Goal: Task Accomplishment & Management: Use online tool/utility

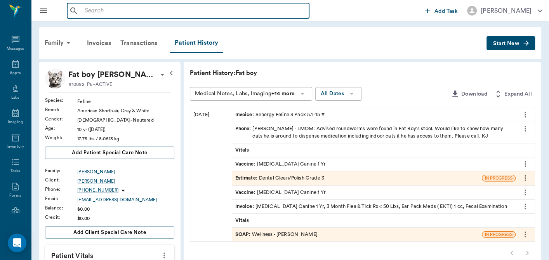
click at [95, 13] on input "text" at bounding box center [194, 10] width 224 height 11
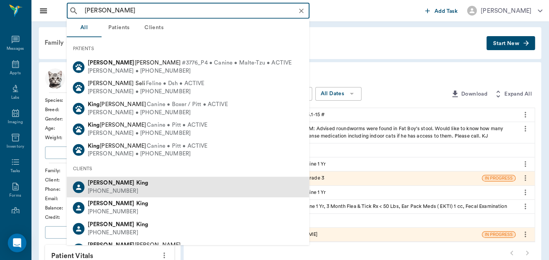
click at [137, 179] on div "[PERSON_NAME] [PHONE_NUMBER]" at bounding box center [188, 187] width 243 height 21
type input "[PERSON_NAME]"
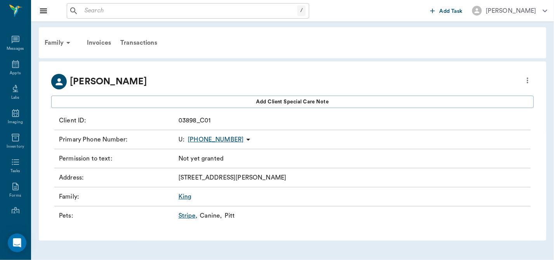
click at [106, 16] on div "/ ​" at bounding box center [188, 11] width 243 height 16
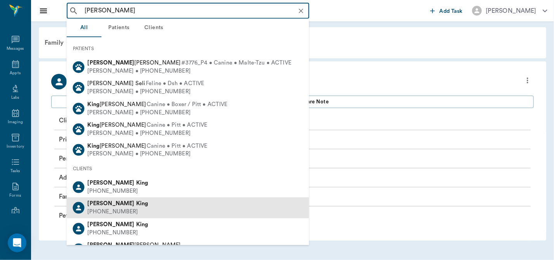
click at [122, 207] on div "[PERSON_NAME]" at bounding box center [118, 204] width 61 height 8
type input "[PERSON_NAME]"
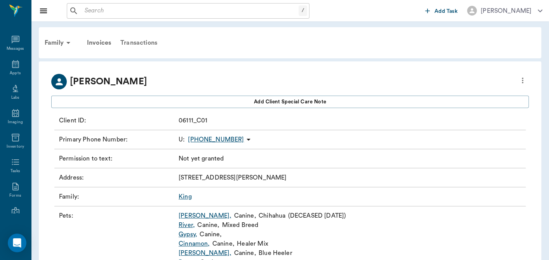
click at [138, 40] on div "Transactions" at bounding box center [139, 42] width 46 height 19
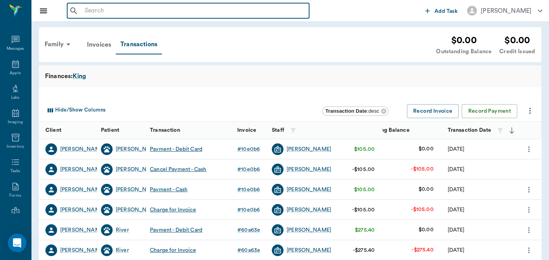
click at [127, 10] on input "text" at bounding box center [194, 10] width 224 height 11
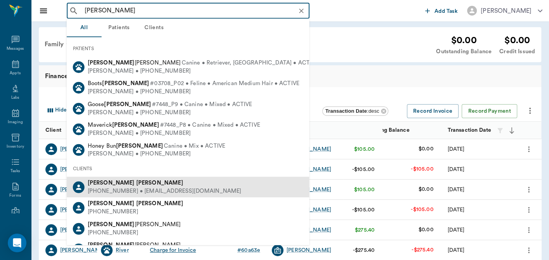
click at [133, 182] on div "[PERSON_NAME]" at bounding box center [165, 183] width 154 height 8
type input "[PERSON_NAME]"
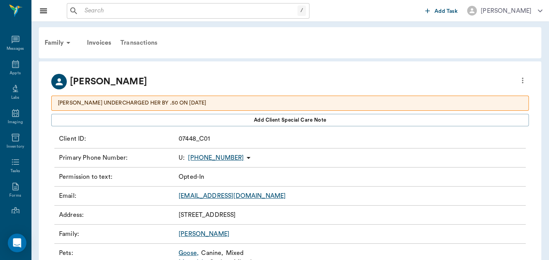
click at [139, 41] on div "Transactions" at bounding box center [139, 42] width 46 height 19
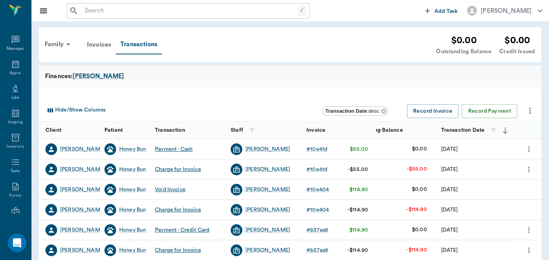
click at [527, 167] on icon "more" at bounding box center [528, 169] width 9 height 9
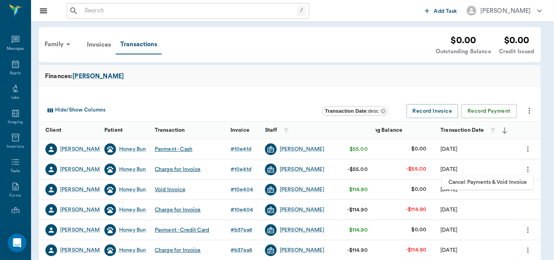
click at [483, 181] on span "Cancel Payments & Void Invoice" at bounding box center [488, 182] width 79 height 8
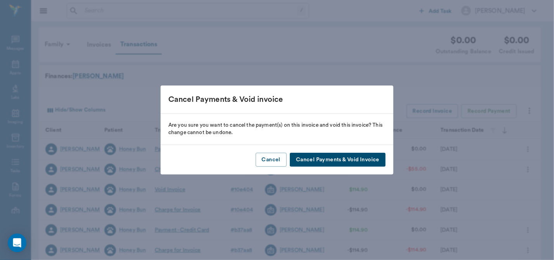
click at [345, 160] on button "Cancel Payments & Void Invoice" at bounding box center [338, 160] width 96 height 14
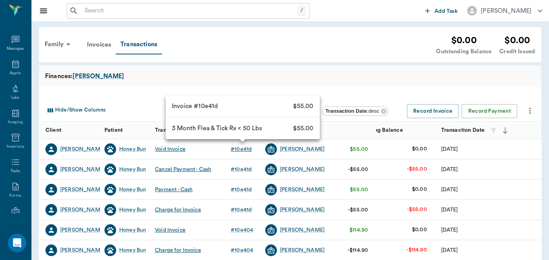
click at [237, 147] on div "# 10e41d" at bounding box center [241, 149] width 21 height 8
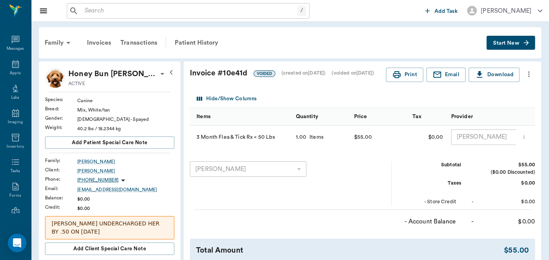
click at [529, 69] on icon "more" at bounding box center [528, 73] width 9 height 9
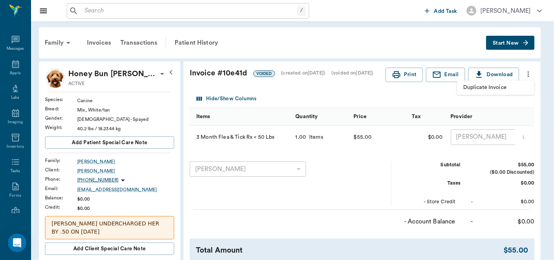
click at [501, 87] on span "Duplicate Invoice" at bounding box center [496, 87] width 65 height 8
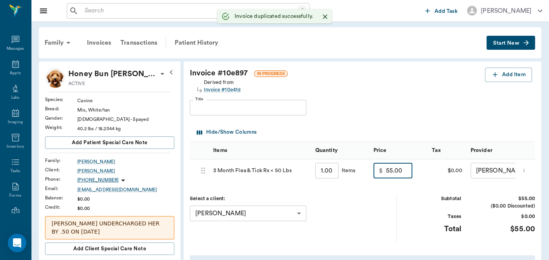
click at [409, 171] on input "55.00" at bounding box center [399, 171] width 26 height 16
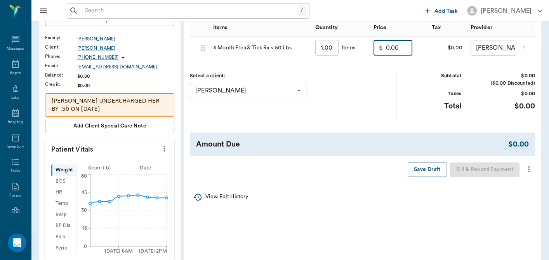
type input "0.00"
click at [528, 172] on icon "more" at bounding box center [528, 168] width 9 height 9
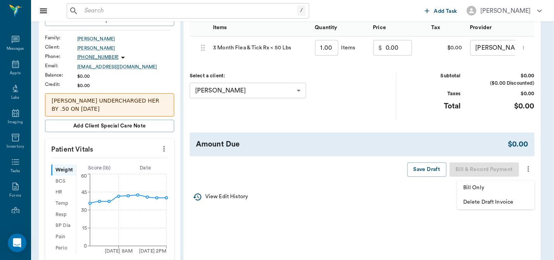
click at [511, 188] on span "Bill Only" at bounding box center [496, 188] width 65 height 8
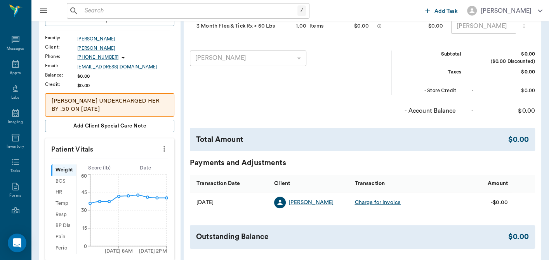
click at [101, 12] on input "text" at bounding box center [190, 10] width 216 height 11
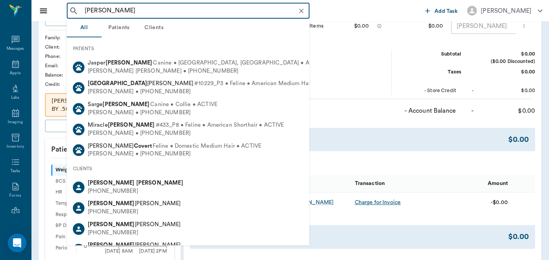
click at [122, 175] on div "CLIENTS" at bounding box center [188, 168] width 243 height 16
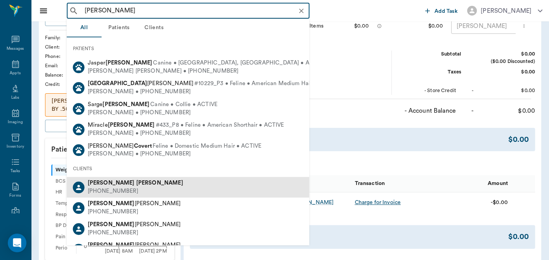
click at [121, 187] on div "[PHONE_NUMBER]" at bounding box center [135, 191] width 95 height 8
type input "[PERSON_NAME]"
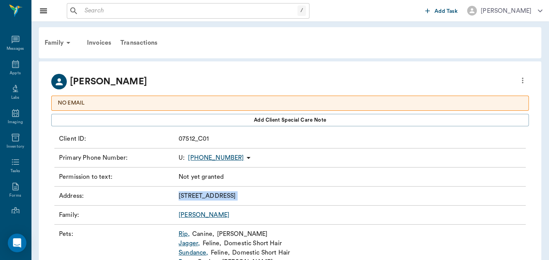
drag, startPoint x: 121, startPoint y: 186, endPoint x: 44, endPoint y: 204, distance: 79.4
click at [44, 204] on div "[PERSON_NAME] NO EMAIL Add client Special Care Note Client ID : 07512_C01 Prima…" at bounding box center [290, 187] width 502 height 253
drag, startPoint x: 120, startPoint y: 42, endPoint x: 131, endPoint y: 43, distance: 10.6
click at [121, 42] on div "Transactions" at bounding box center [139, 42] width 46 height 19
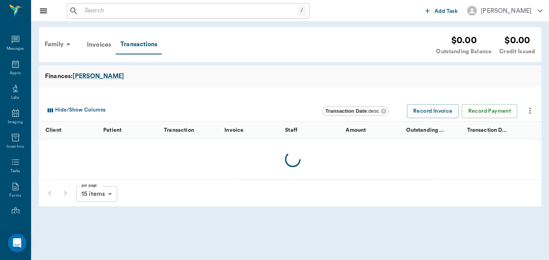
click at [134, 41] on div "Transactions" at bounding box center [139, 44] width 46 height 19
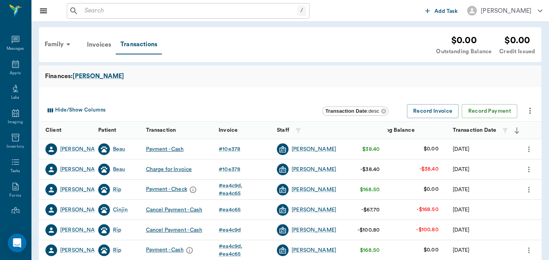
click at [527, 169] on icon "more" at bounding box center [528, 169] width 9 height 9
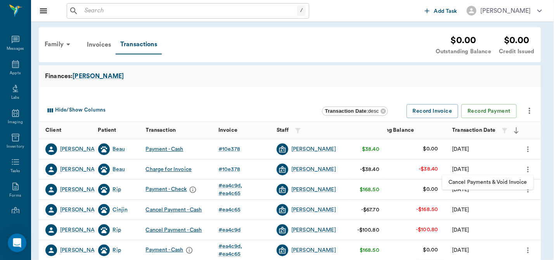
click at [500, 183] on span "Cancel Payments & Void Invoice" at bounding box center [488, 182] width 79 height 8
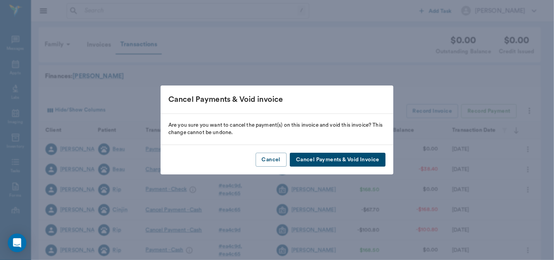
click at [374, 161] on button "Cancel Payments & Void Invoice" at bounding box center [338, 160] width 96 height 14
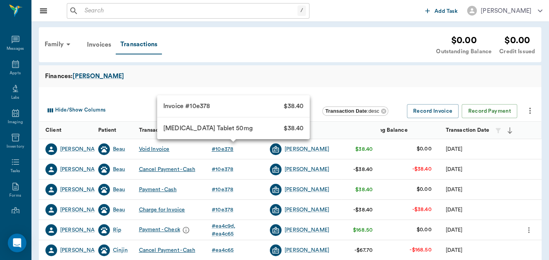
click at [220, 149] on div "# 10e378" at bounding box center [223, 149] width 22 height 8
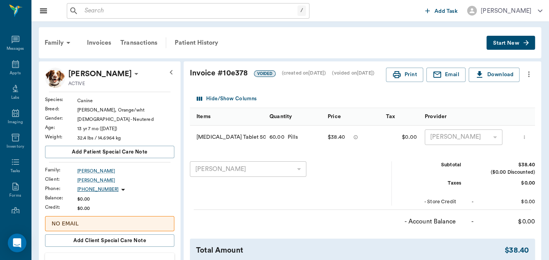
click at [528, 75] on icon "more" at bounding box center [528, 73] width 9 height 9
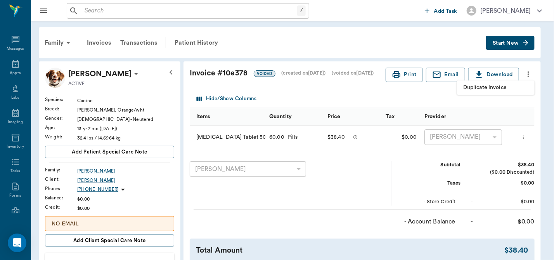
click at [496, 84] on span "Duplicate Invoice" at bounding box center [496, 87] width 65 height 8
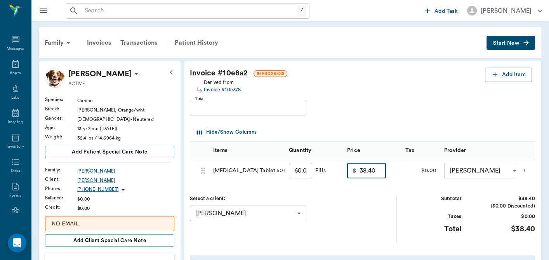
click at [380, 174] on input "38.40" at bounding box center [372, 171] width 26 height 16
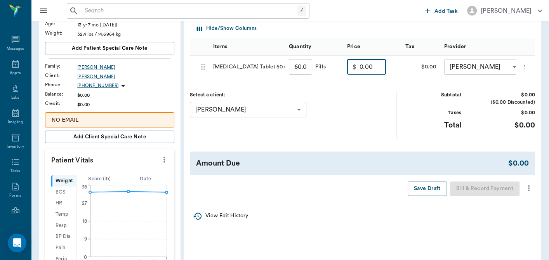
scroll to position [112, 0]
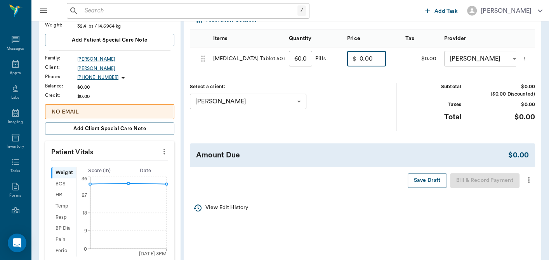
type input "0.00"
click at [528, 182] on icon "more" at bounding box center [528, 179] width 9 height 9
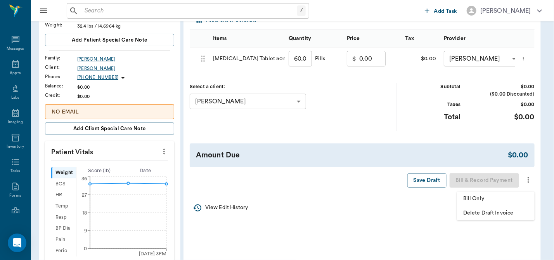
click at [495, 195] on span "Bill Only" at bounding box center [496, 198] width 65 height 8
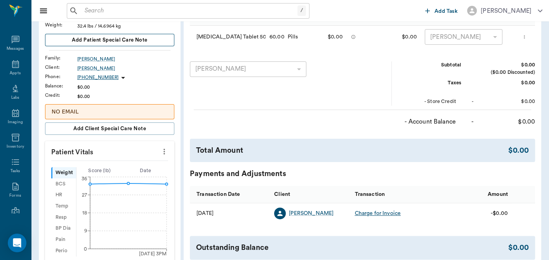
click at [172, 39] on button "Add patient Special Care Note" at bounding box center [109, 40] width 129 height 12
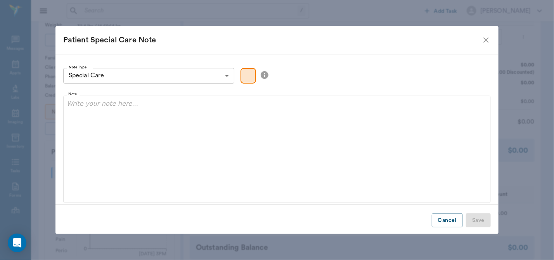
click at [484, 43] on icon "close" at bounding box center [486, 39] width 9 height 9
